Goal: Task Accomplishment & Management: Manage account settings

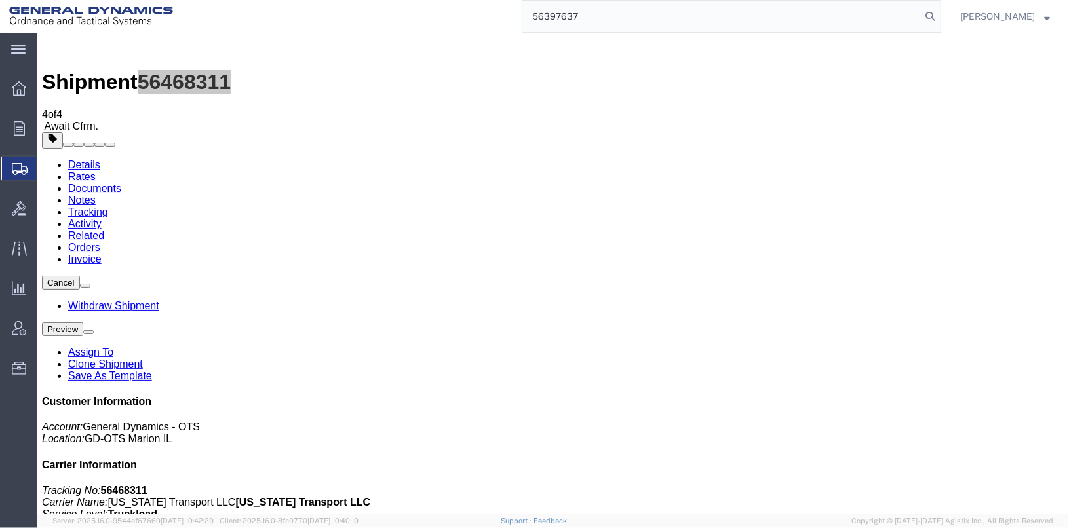
type input "56397637"
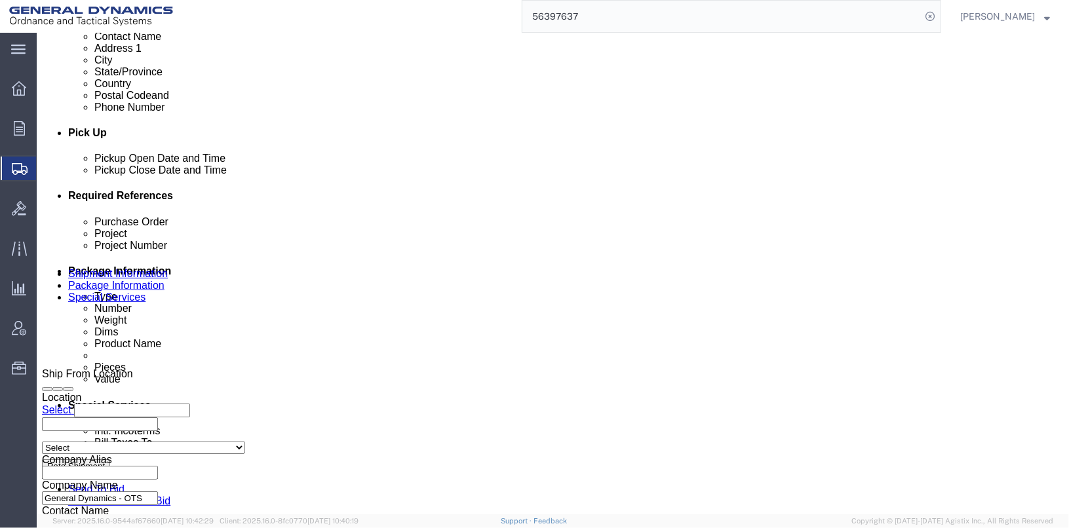
scroll to position [524, 0]
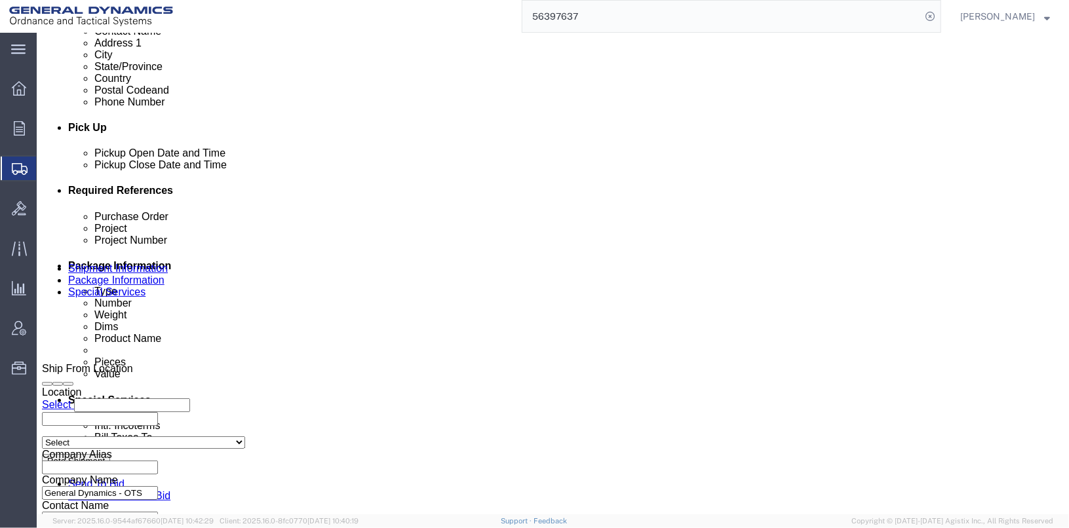
click div "[DATE] 1:49 PM"
click div "[DATE] 6:49 AM"
click button "Apply"
click div "[DATE] 1:49 PM"
click button "Apply"
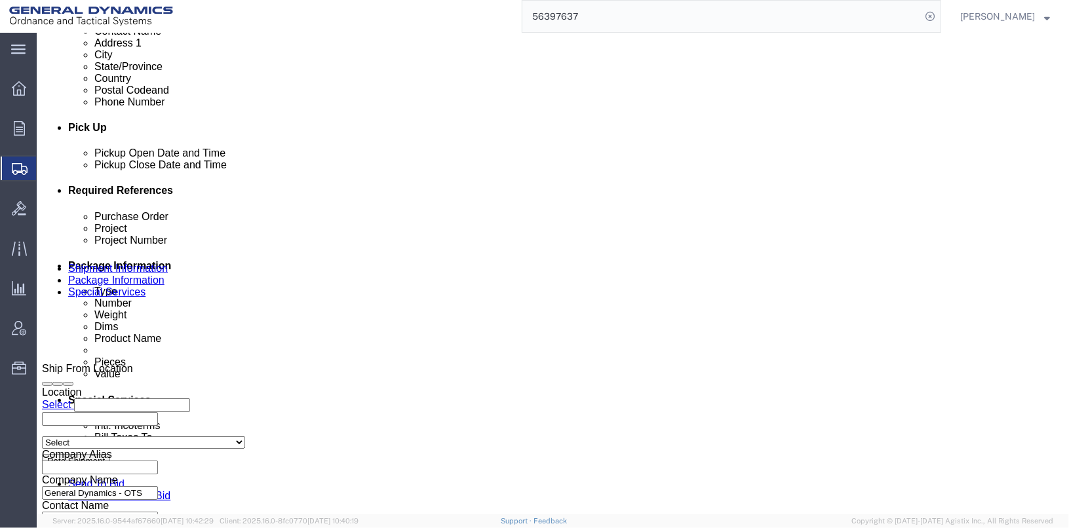
click button "Save"
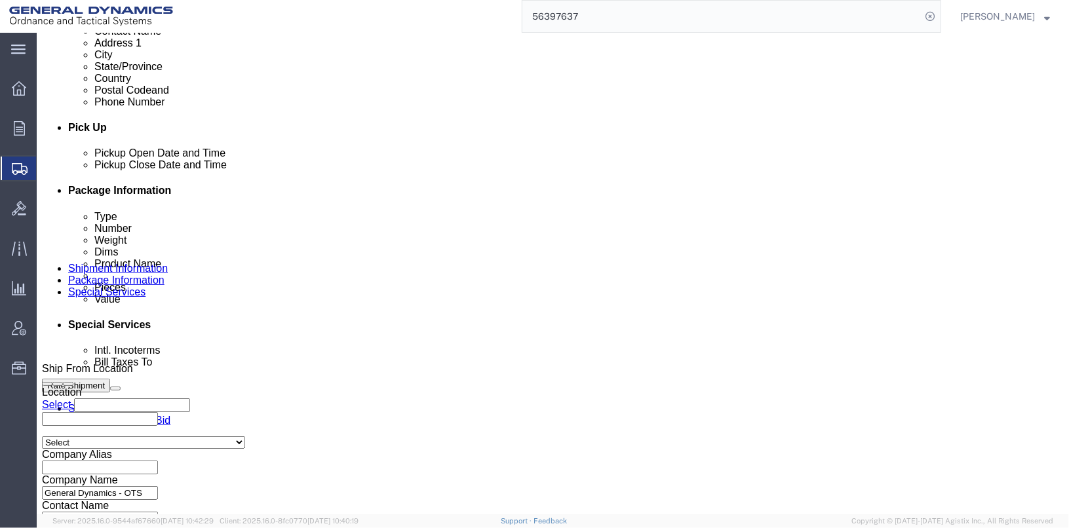
click input "TRK- TRL-"
type input "TRK- TRL-234100"
click button "Save"
